Goal: Task Accomplishment & Management: Use online tool/utility

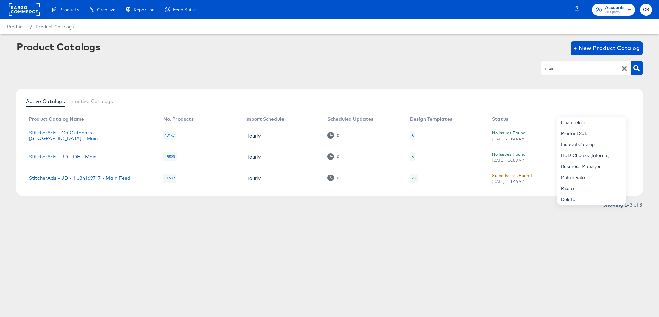
click at [483, 261] on div "Products Creative Reporting Feed Suite Accounts JD Sports CB Products / Product…" at bounding box center [329, 158] width 659 height 317
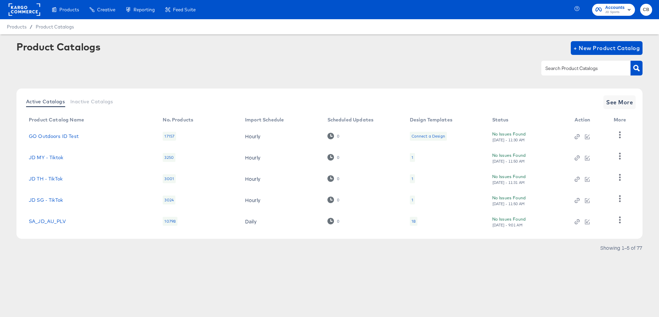
click at [559, 68] on input "text" at bounding box center [580, 69] width 73 height 8
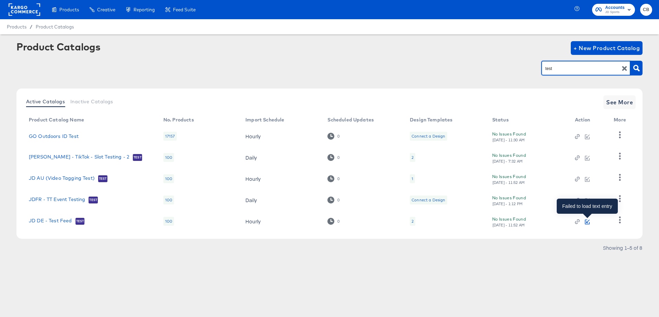
click at [588, 221] on icon "button" at bounding box center [587, 221] width 3 height 3
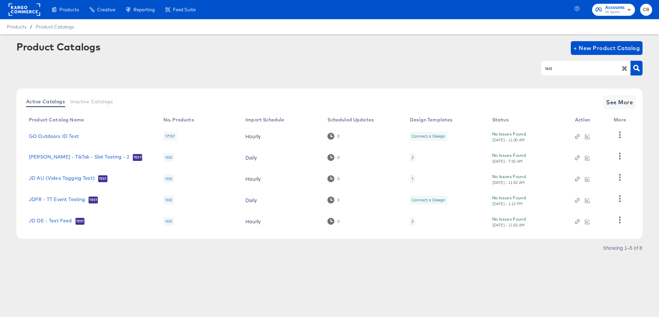
click at [446, 270] on article "Product Catalogs + New Product Catalog test Active Catalogs Inactive Catalogs S…" at bounding box center [329, 155] width 659 height 243
click at [557, 69] on input "test" at bounding box center [580, 69] width 73 height 8
type input "main"
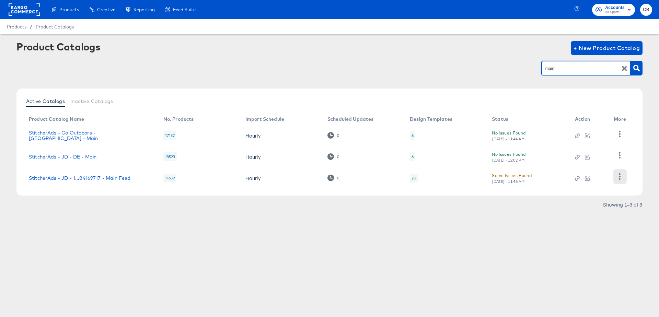
click at [622, 174] on icon "button" at bounding box center [620, 176] width 7 height 7
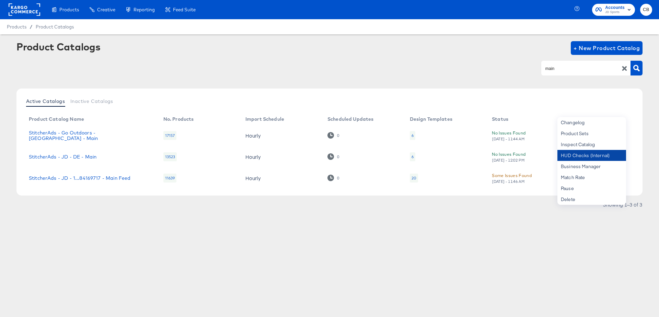
click at [574, 154] on div "HUD Checks (Internal)" at bounding box center [591, 155] width 69 height 11
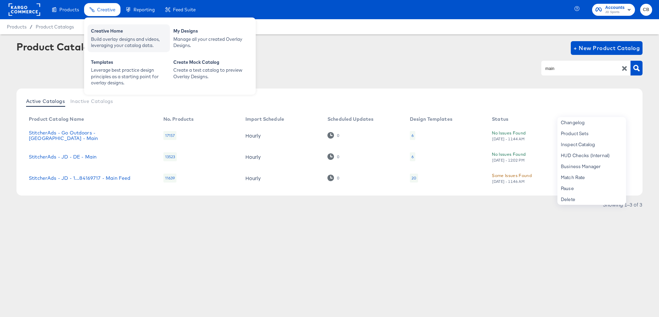
click at [107, 32] on div "Creative Home" at bounding box center [129, 32] width 76 height 8
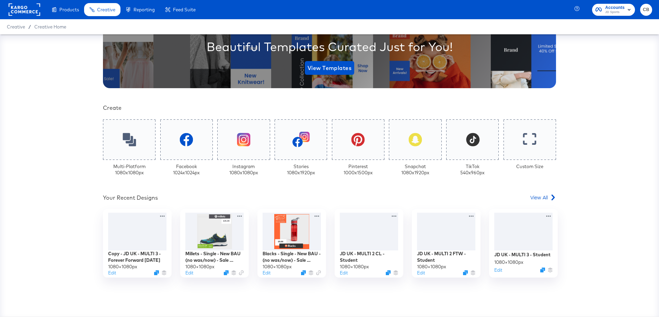
scroll to position [136, 0]
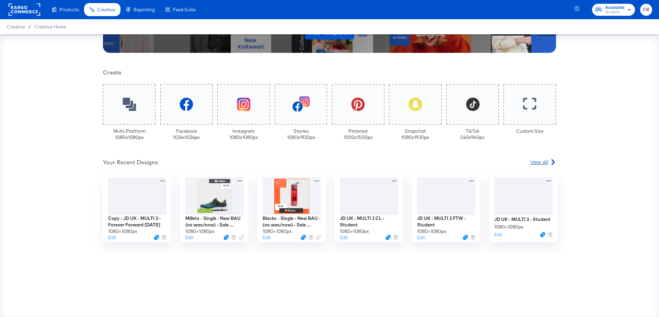
click at [543, 160] on span "View All" at bounding box center [539, 162] width 18 height 7
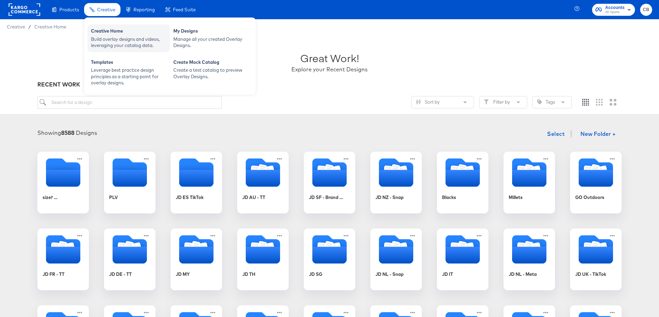
click at [111, 41] on div "Build overlay designs and videos, leveraging your catalog data." at bounding box center [129, 42] width 76 height 13
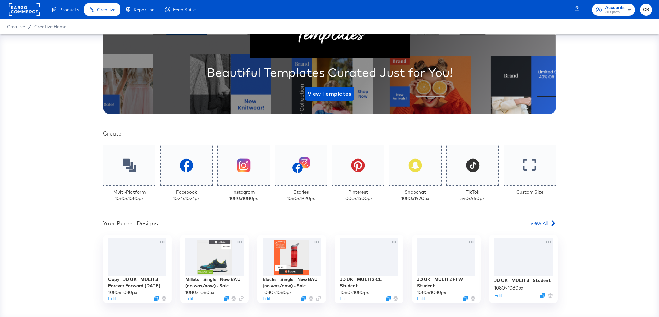
scroll to position [115, 0]
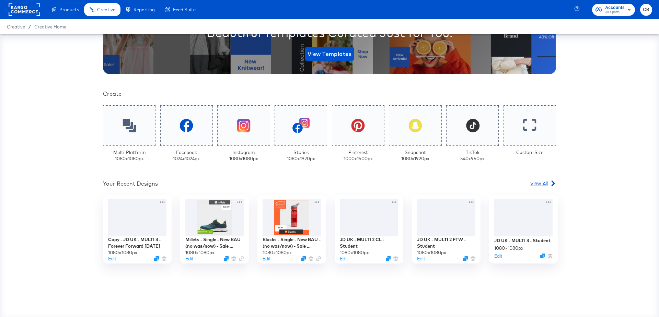
click at [542, 185] on span "View All" at bounding box center [539, 183] width 18 height 7
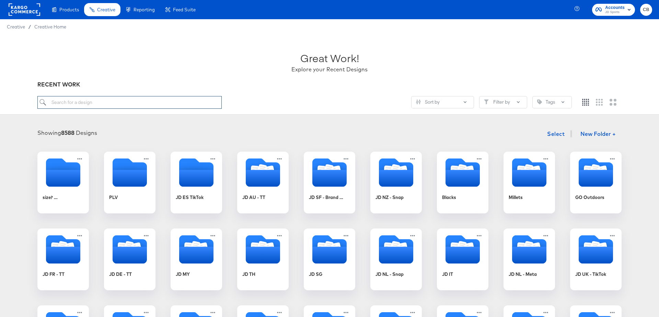
click at [101, 100] on input "search" at bounding box center [129, 102] width 184 height 13
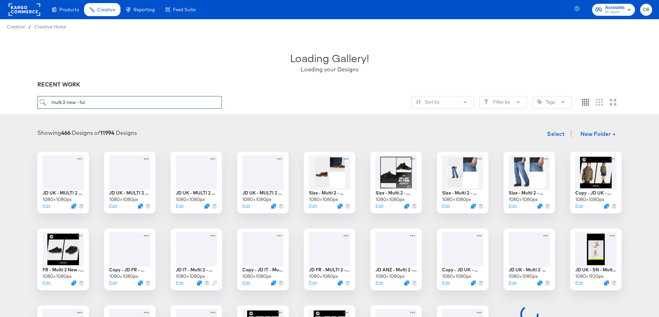
type input "multi 2 new - full"
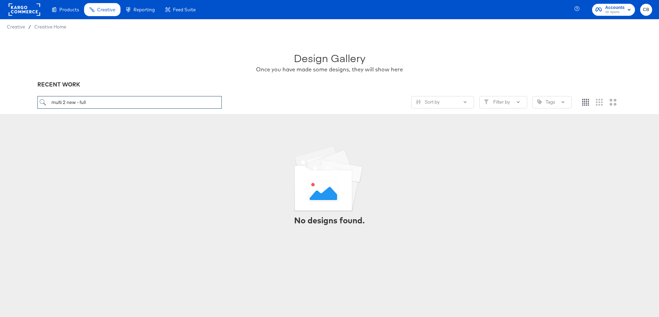
click at [91, 103] on input "multi 2 new - full" at bounding box center [129, 102] width 184 height 13
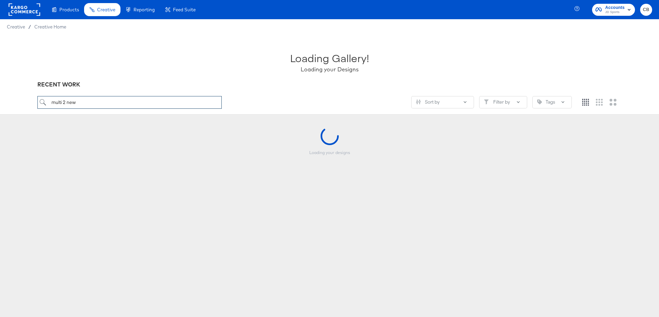
type input "multi 2 new"
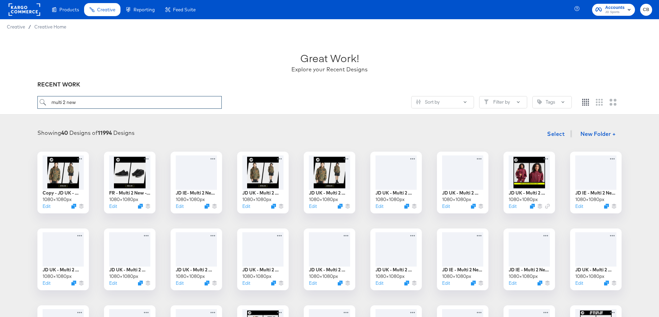
click at [79, 102] on input "multi 2 new" at bounding box center [129, 102] width 184 height 13
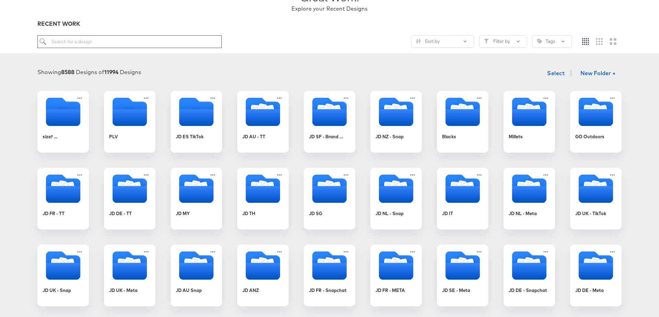
scroll to position [78, 0]
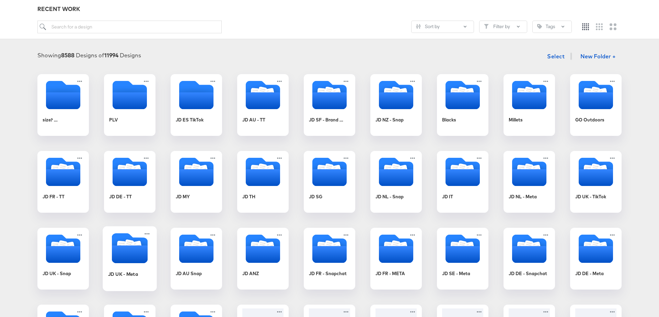
click at [121, 246] on icon "Folder" at bounding box center [130, 254] width 36 height 18
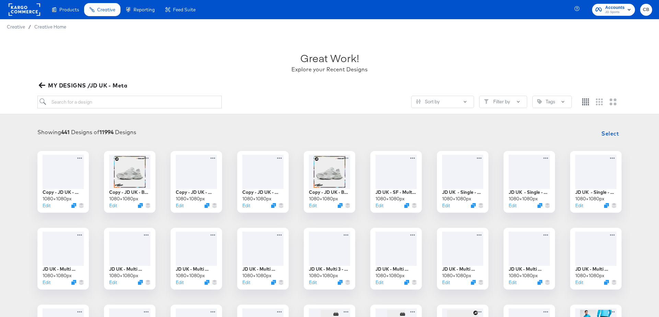
scroll to position [75, 0]
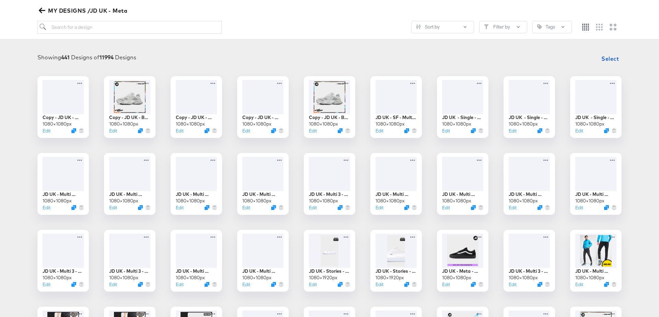
click at [39, 9] on icon "button" at bounding box center [42, 10] width 7 height 7
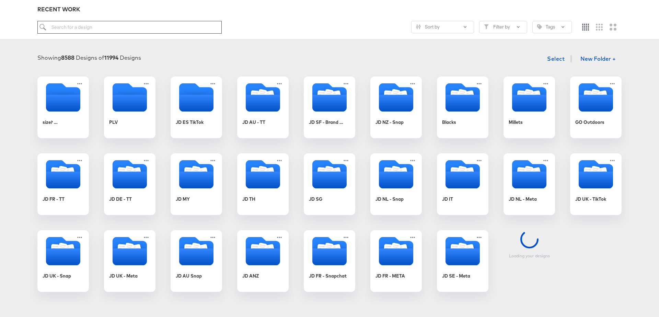
click at [89, 30] on input "search" at bounding box center [129, 27] width 184 height 13
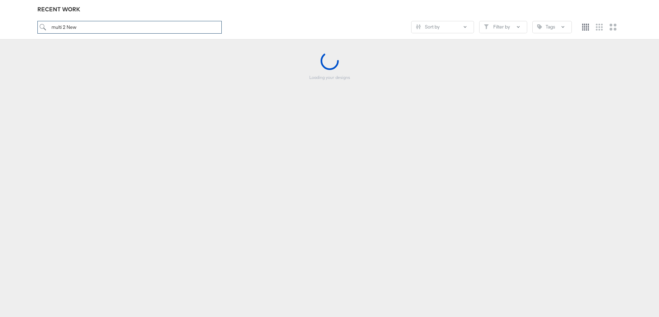
type input "multi 2 New"
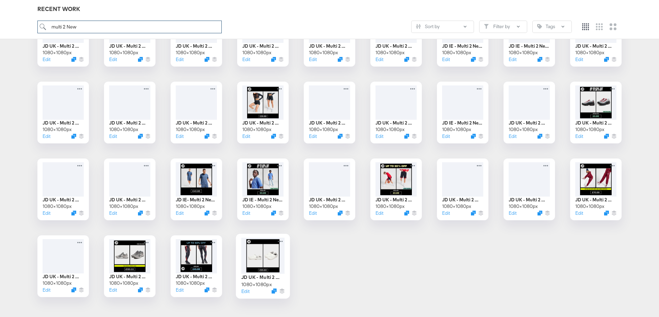
scroll to position [236, 0]
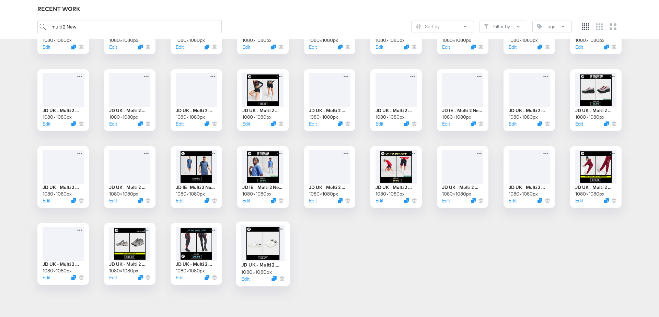
click at [265, 243] on div at bounding box center [262, 244] width 43 height 36
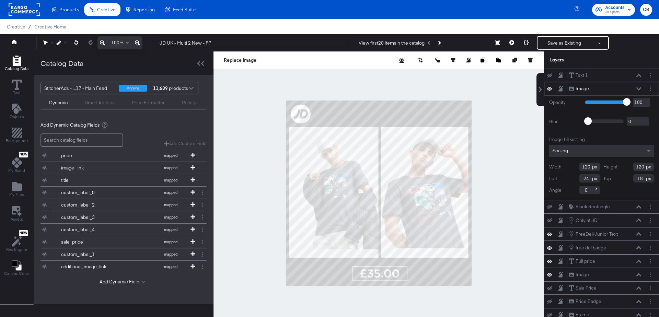
click at [488, 211] on div at bounding box center [379, 192] width 331 height 283
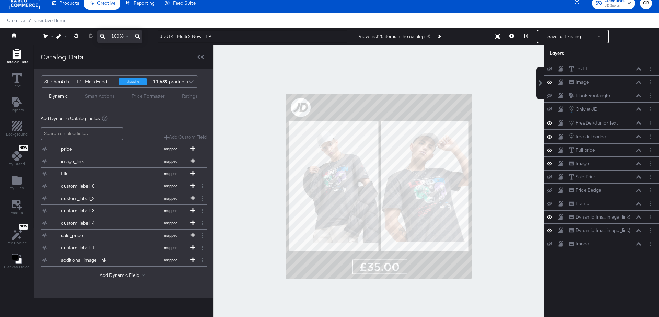
scroll to position [47, 0]
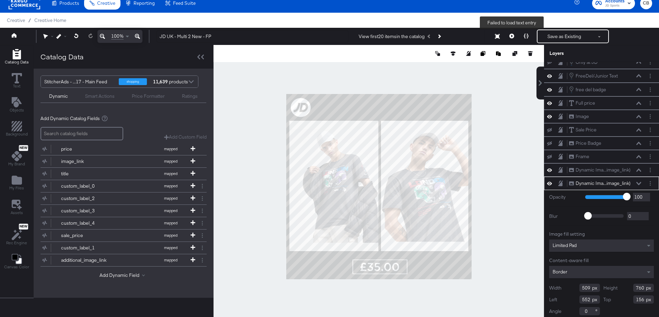
click at [510, 36] on icon at bounding box center [511, 36] width 5 height 5
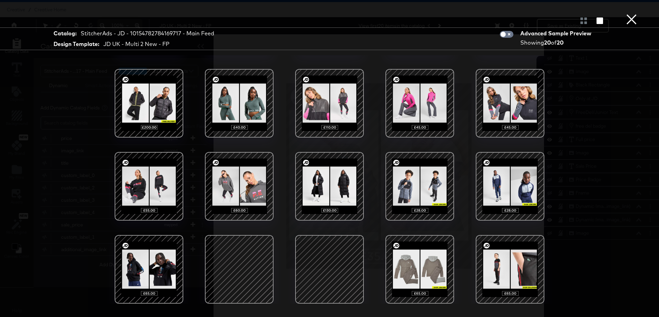
scroll to position [0, 0]
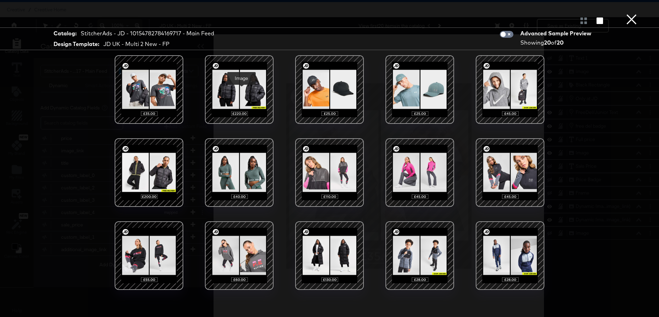
click at [241, 86] on div at bounding box center [239, 89] width 58 height 58
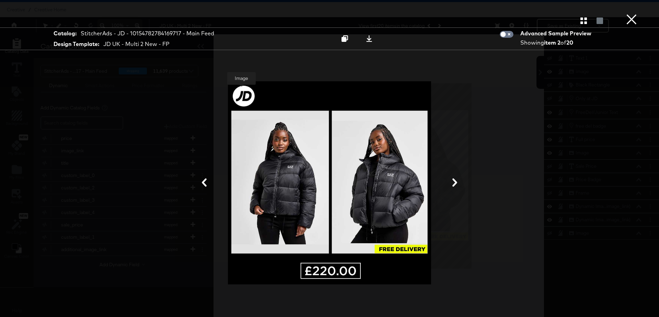
click at [632, 14] on button "×" at bounding box center [632, 7] width 14 height 14
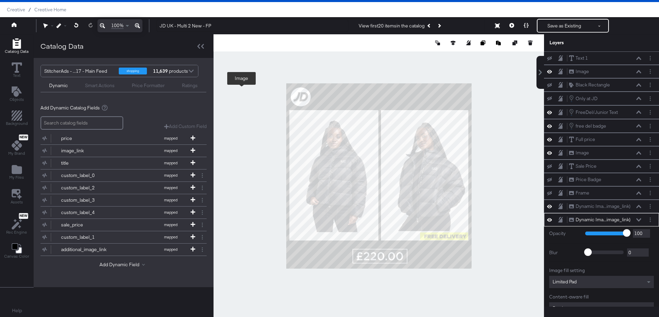
scroll to position [47, 0]
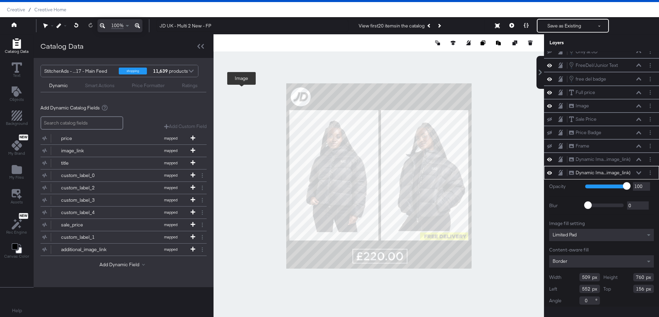
click at [575, 256] on div "Border" at bounding box center [601, 261] width 105 height 12
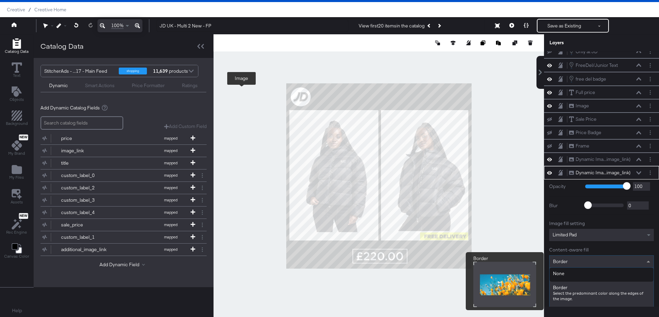
scroll to position [63, 0]
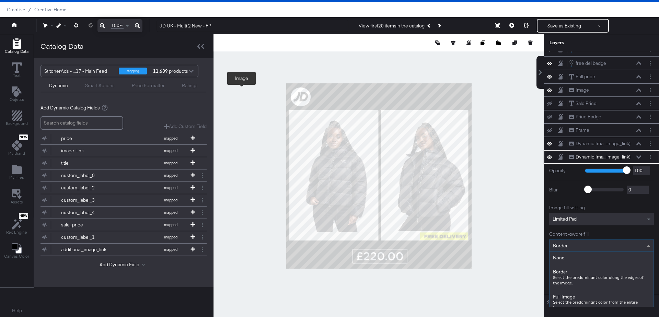
click at [594, 211] on div "Image fill setting Limited Pad Content-aware fill Border None Border Select the…" at bounding box center [601, 247] width 105 height 84
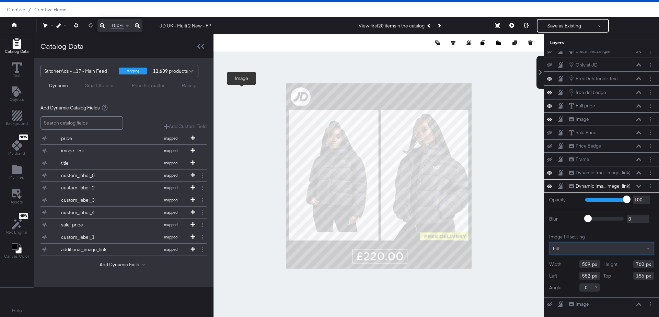
scroll to position [0, 0]
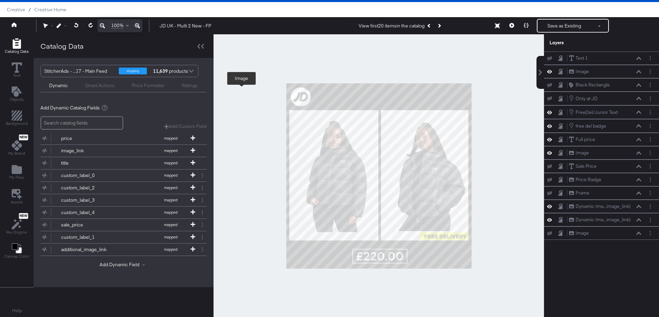
click at [488, 201] on div at bounding box center [379, 175] width 331 height 283
click at [511, 27] on icon at bounding box center [511, 25] width 5 height 5
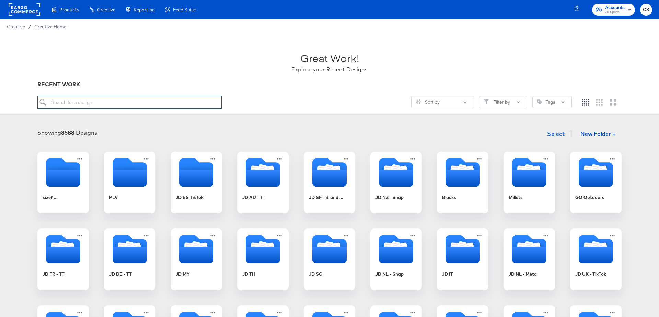
click at [111, 104] on input "search" at bounding box center [129, 102] width 184 height 13
type input "main"
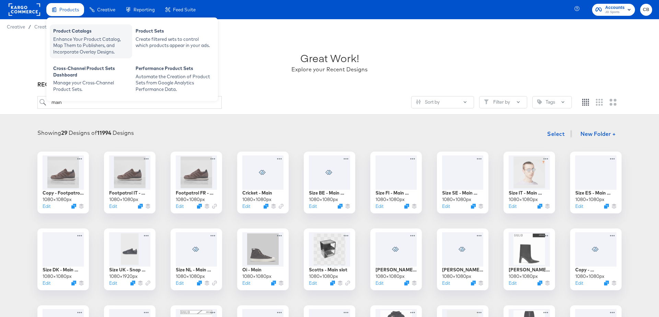
click at [69, 41] on div "Enhance Your Product Catalog, Map Them to Publishers, and Incorporate Overlay D…" at bounding box center [91, 45] width 76 height 19
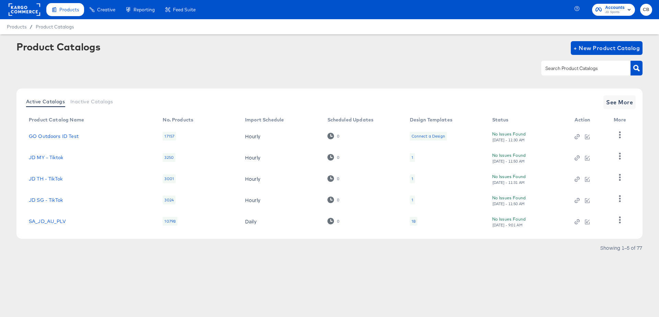
click at [556, 69] on input "text" at bounding box center [580, 69] width 73 height 8
type input "main"
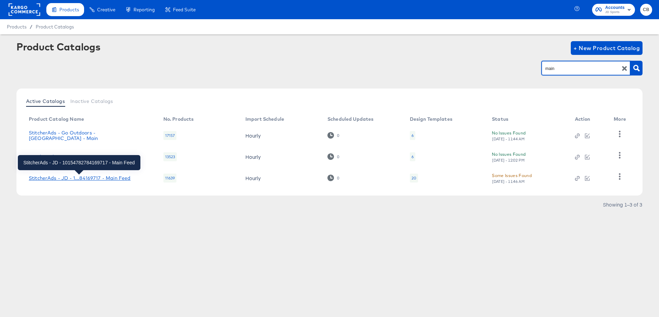
click at [82, 176] on div "StitcherAds - JD - 1...84169717 - Main Feed" at bounding box center [80, 177] width 102 height 5
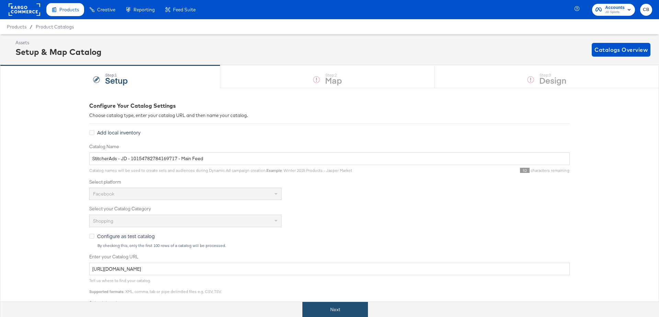
click at [321, 304] on button "Next" at bounding box center [335, 309] width 66 height 15
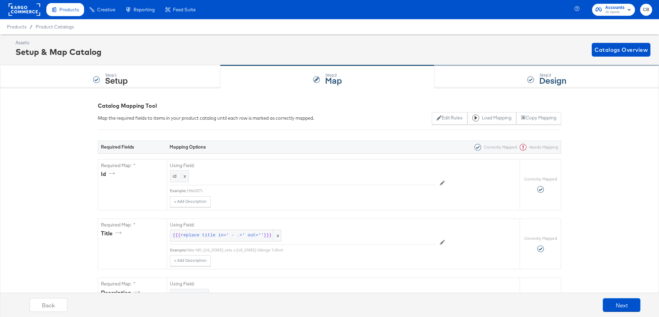
click at [464, 74] on div "Step: 3 Design" at bounding box center [547, 77] width 224 height 23
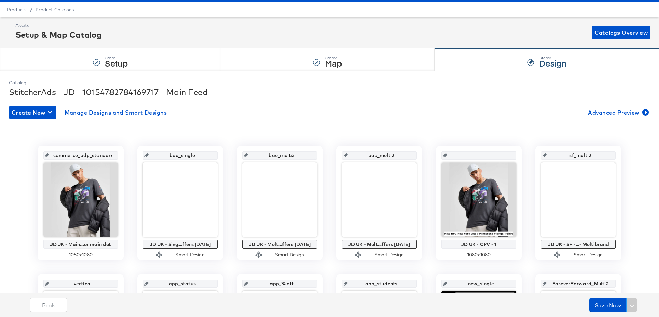
scroll to position [21, 0]
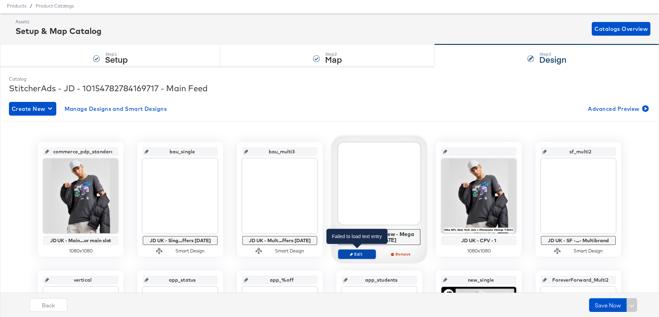
click at [352, 253] on icon "button" at bounding box center [351, 254] width 3 height 3
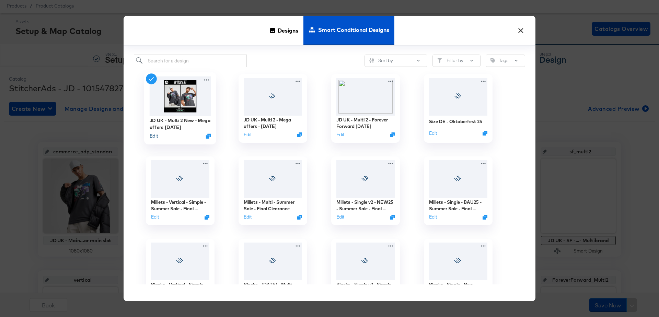
click at [152, 137] on button "Edit" at bounding box center [154, 136] width 8 height 7
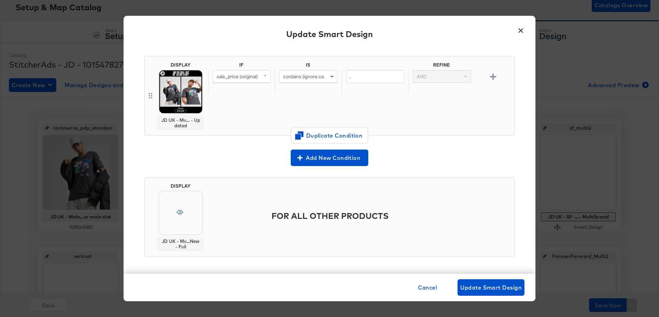
scroll to position [57, 0]
